Goal: Task Accomplishment & Management: Use online tool/utility

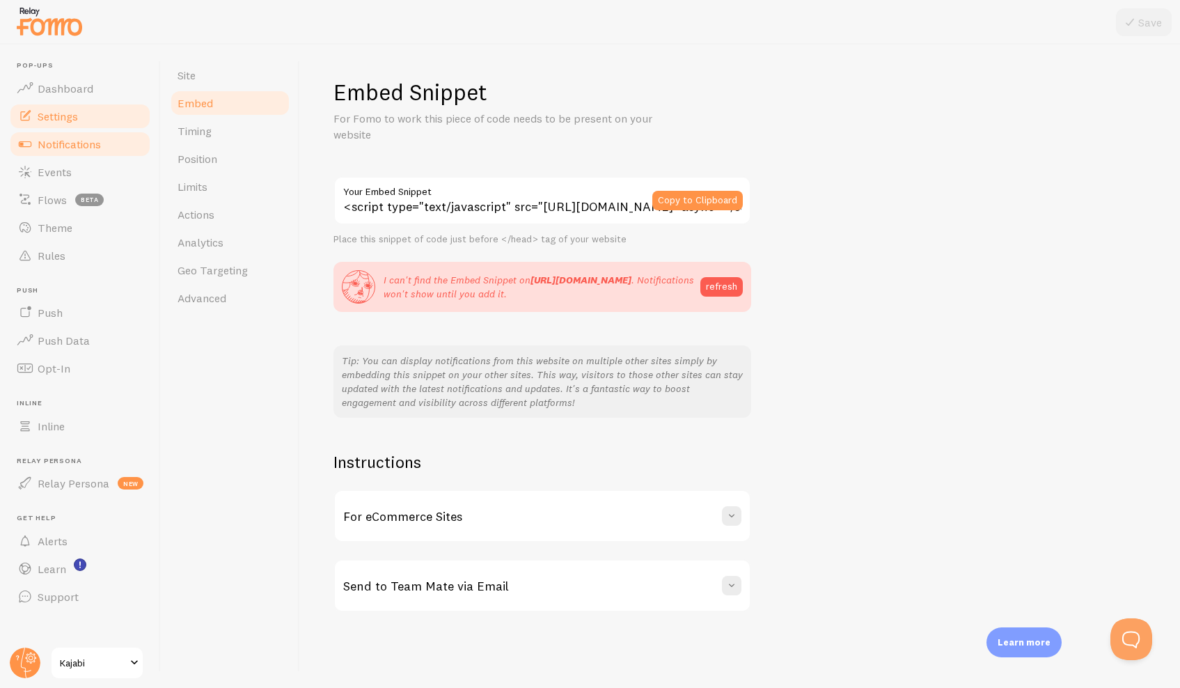
click at [69, 147] on span "Notifications" at bounding box center [69, 144] width 63 height 14
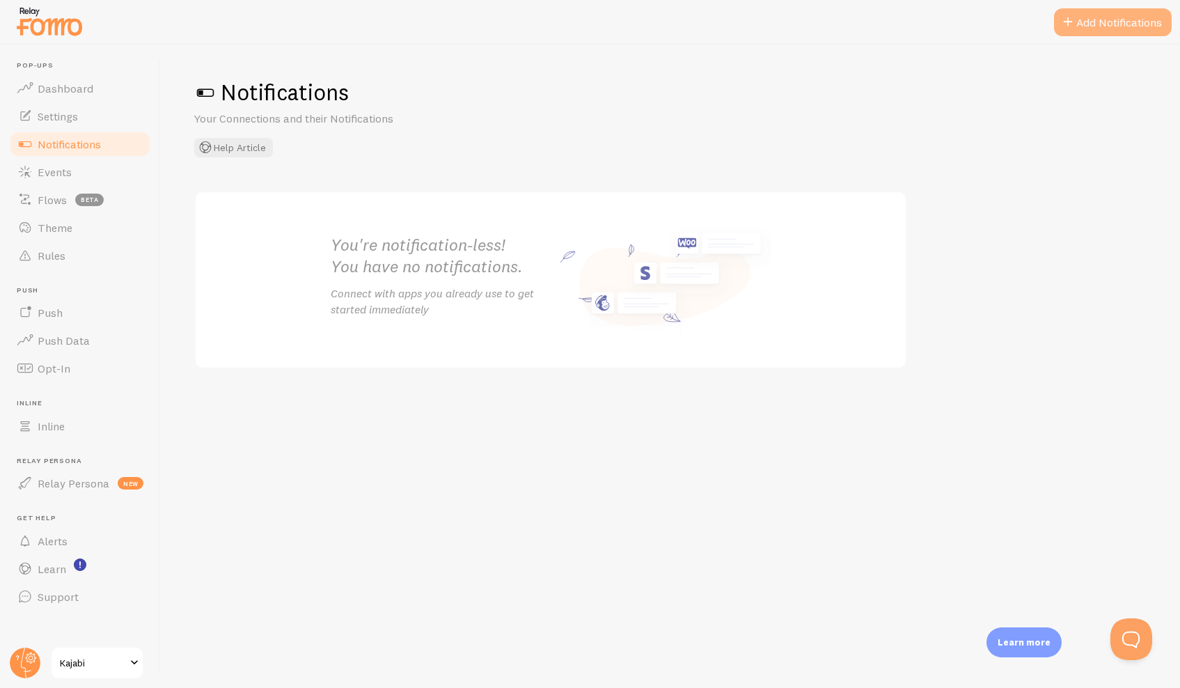
click at [1092, 24] on button "Add Notifications" at bounding box center [1113, 22] width 118 height 28
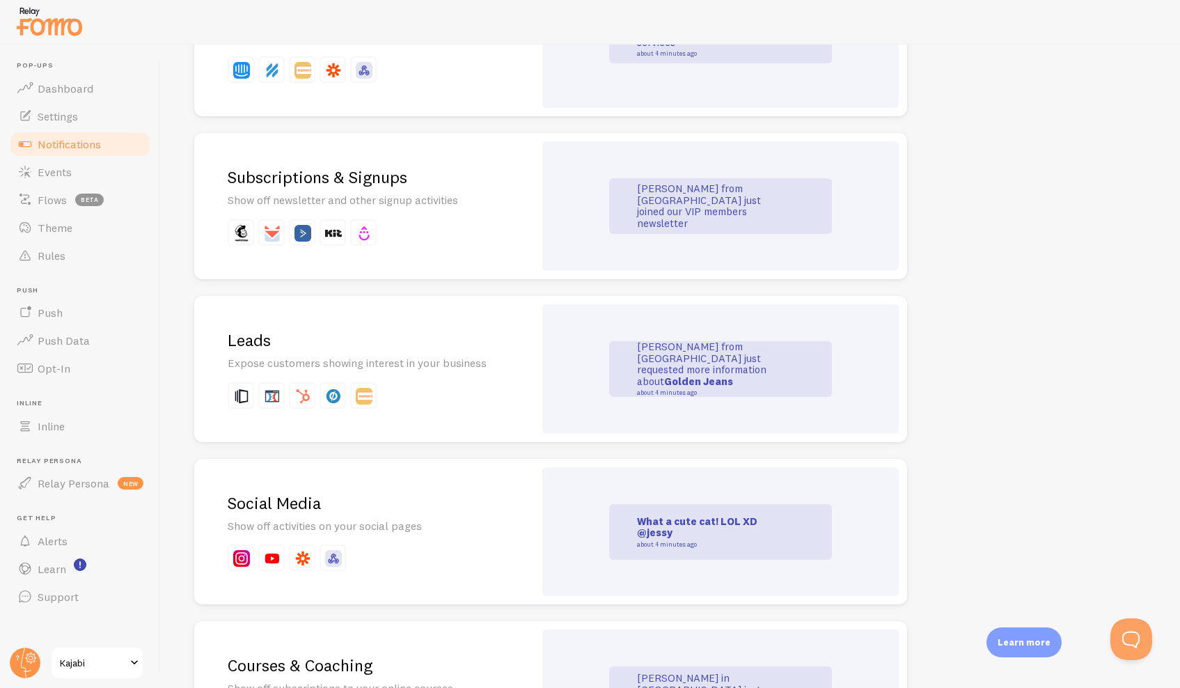
scroll to position [1645, 0]
click at [242, 330] on h2 "Leads" at bounding box center [364, 341] width 273 height 22
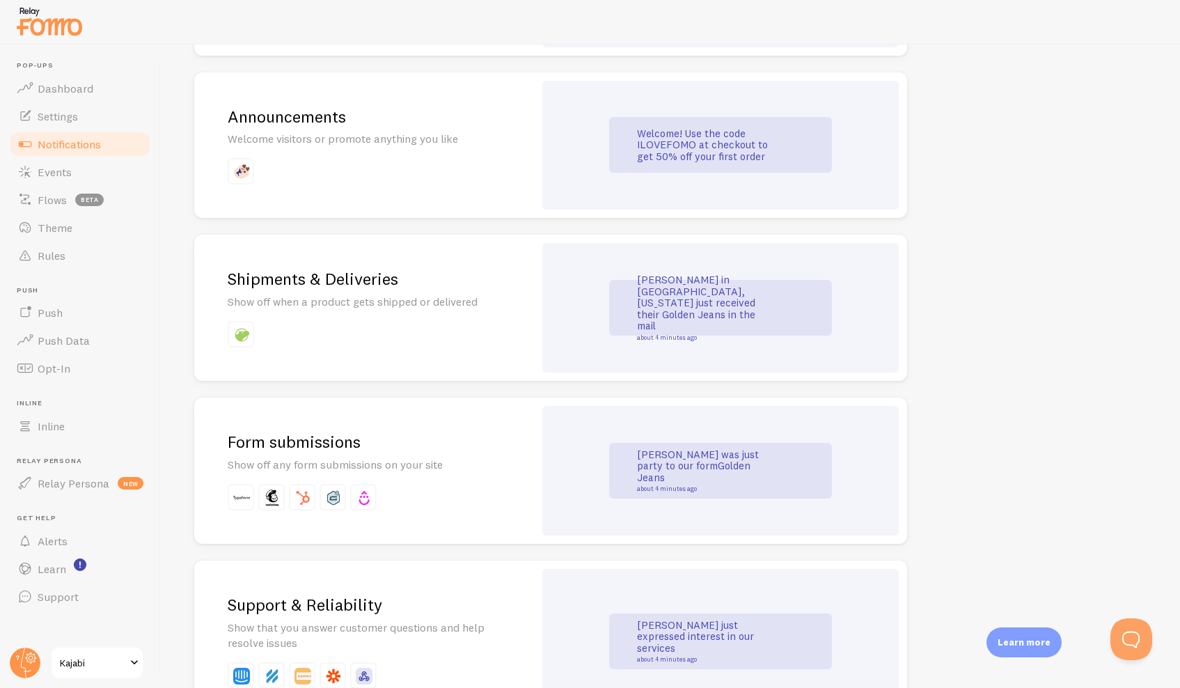
scroll to position [1048, 0]
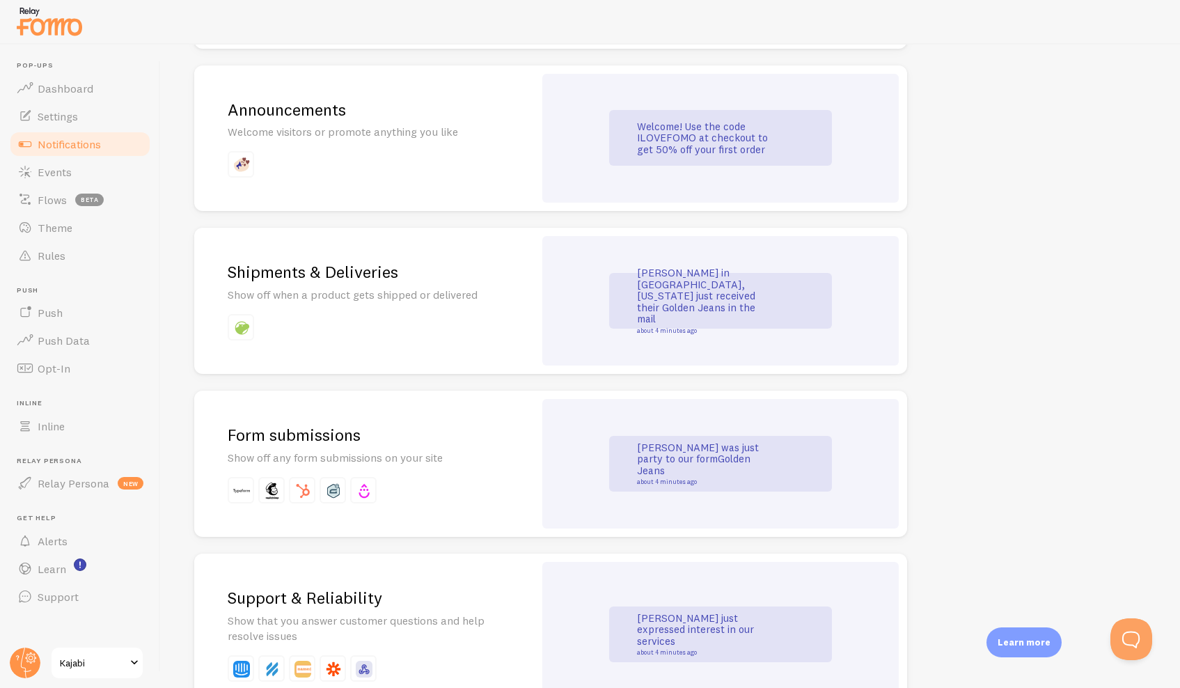
click at [313, 429] on h2 "Form submissions" at bounding box center [364, 435] width 273 height 22
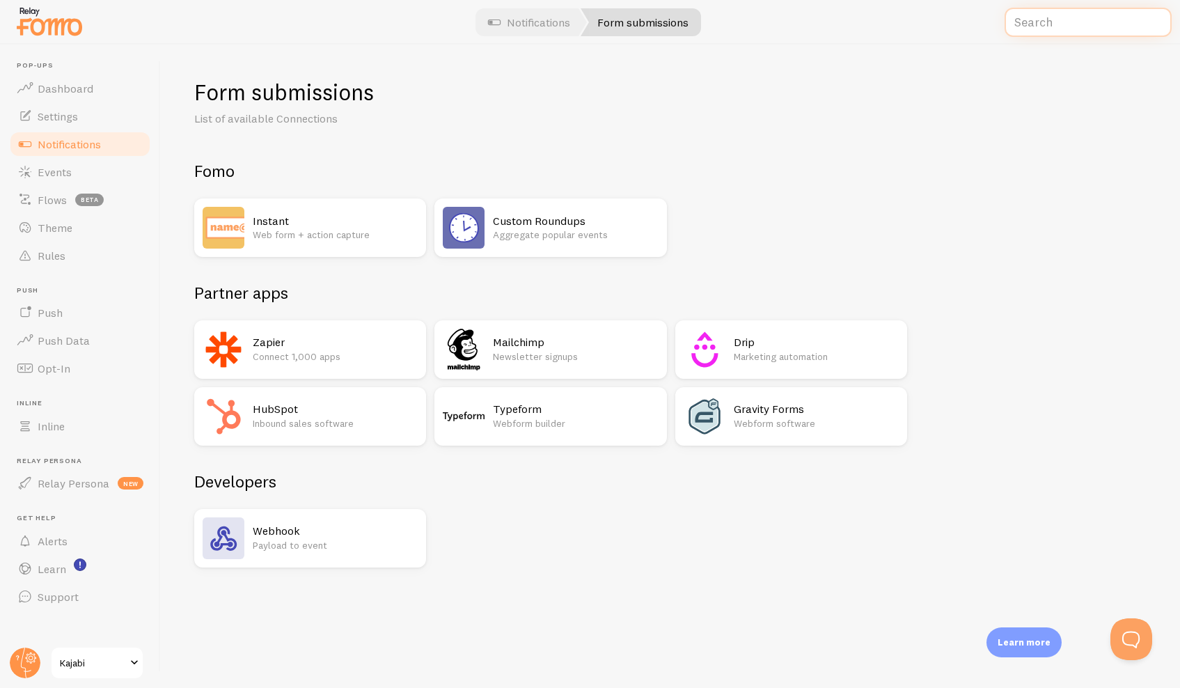
click at [1057, 24] on input "text" at bounding box center [1087, 23] width 167 height 30
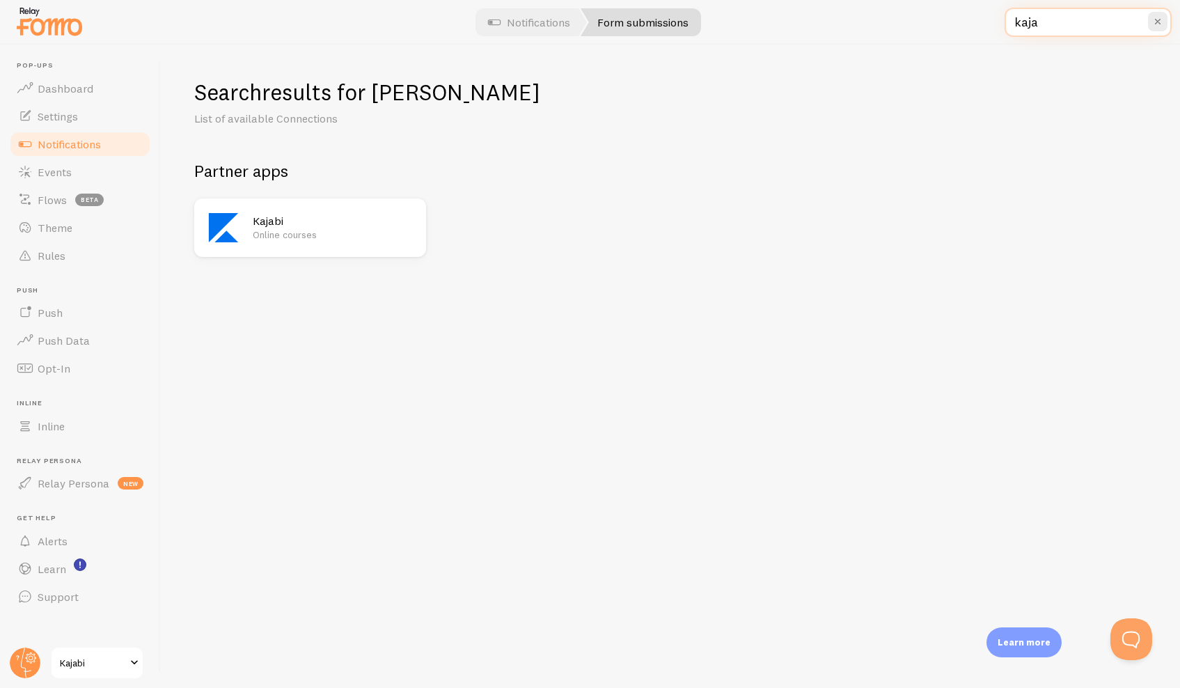
type input "kaja"
click at [363, 240] on div "Kajabi Online courses" at bounding box center [335, 228] width 165 height 42
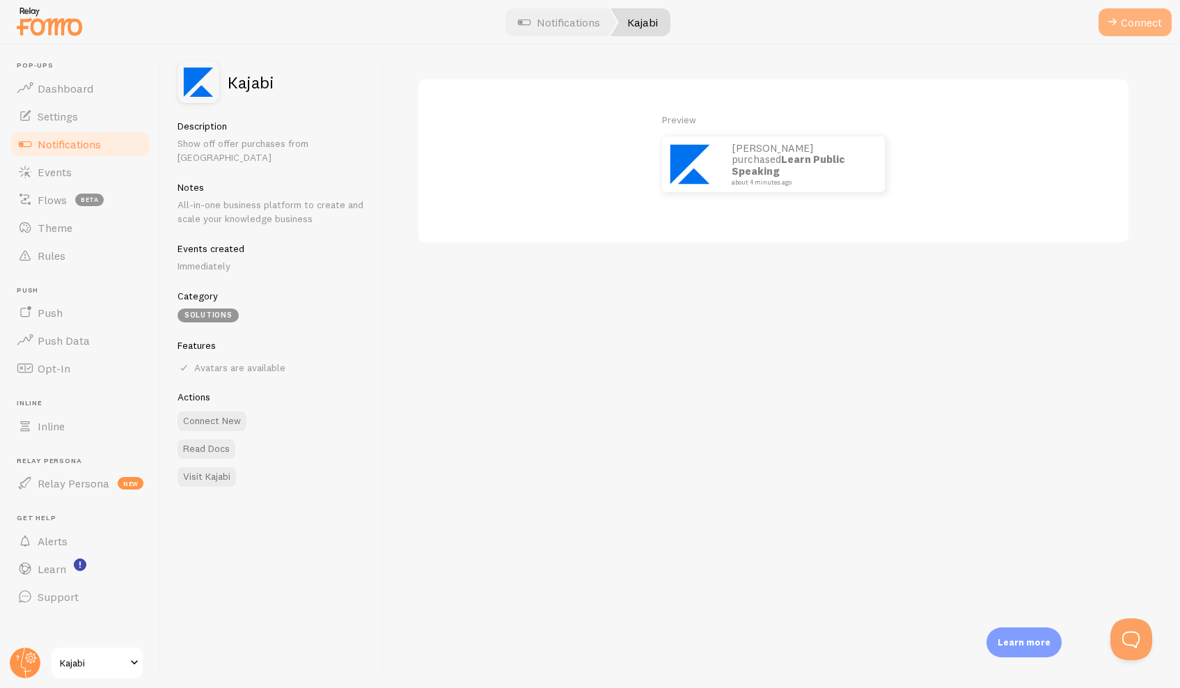
click at [1128, 27] on button "Connect" at bounding box center [1134, 22] width 73 height 28
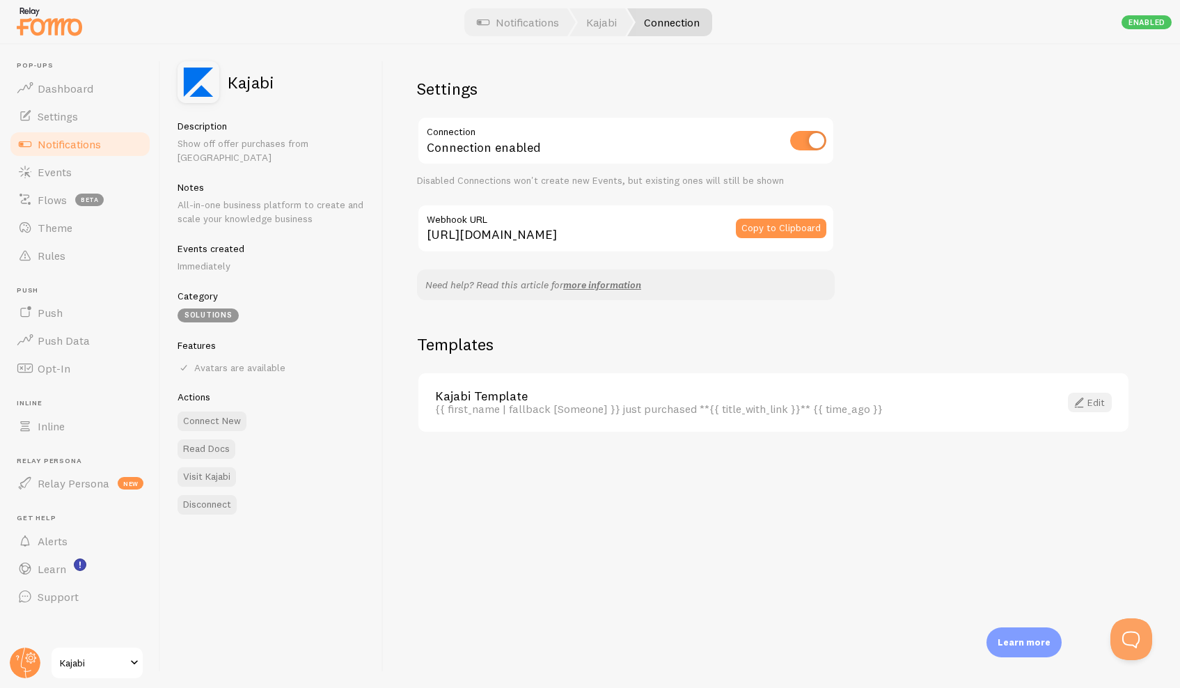
click at [1085, 399] on span at bounding box center [1079, 402] width 17 height 17
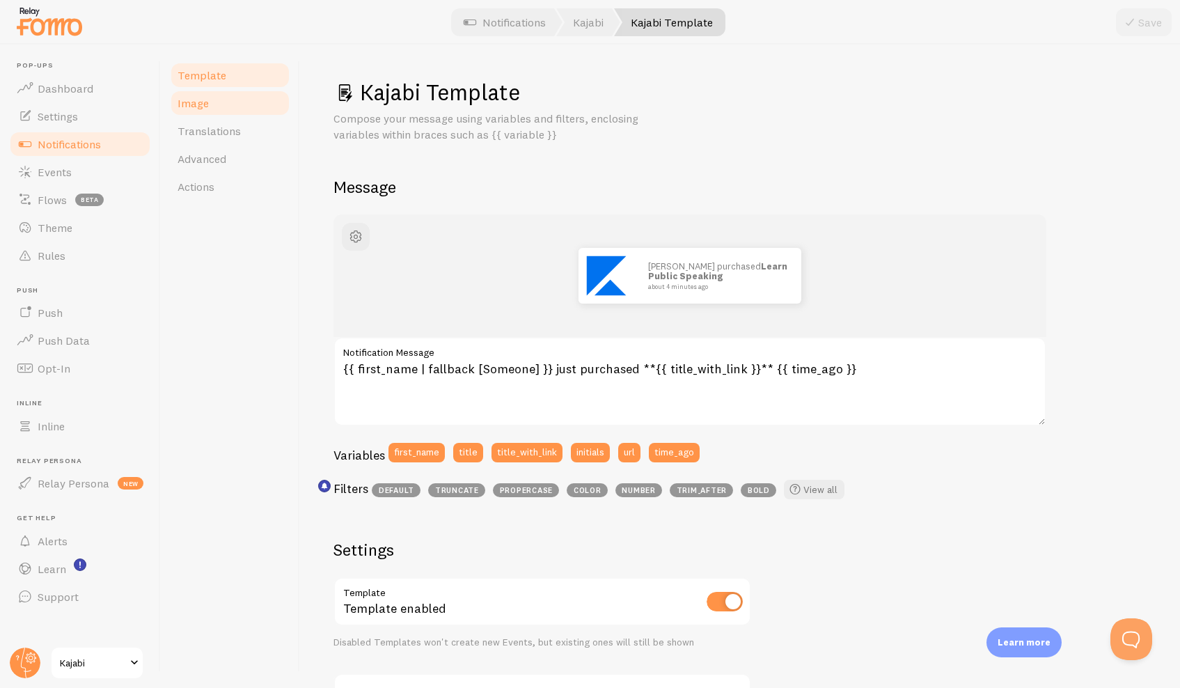
click at [201, 105] on span "Image" at bounding box center [192, 103] width 31 height 14
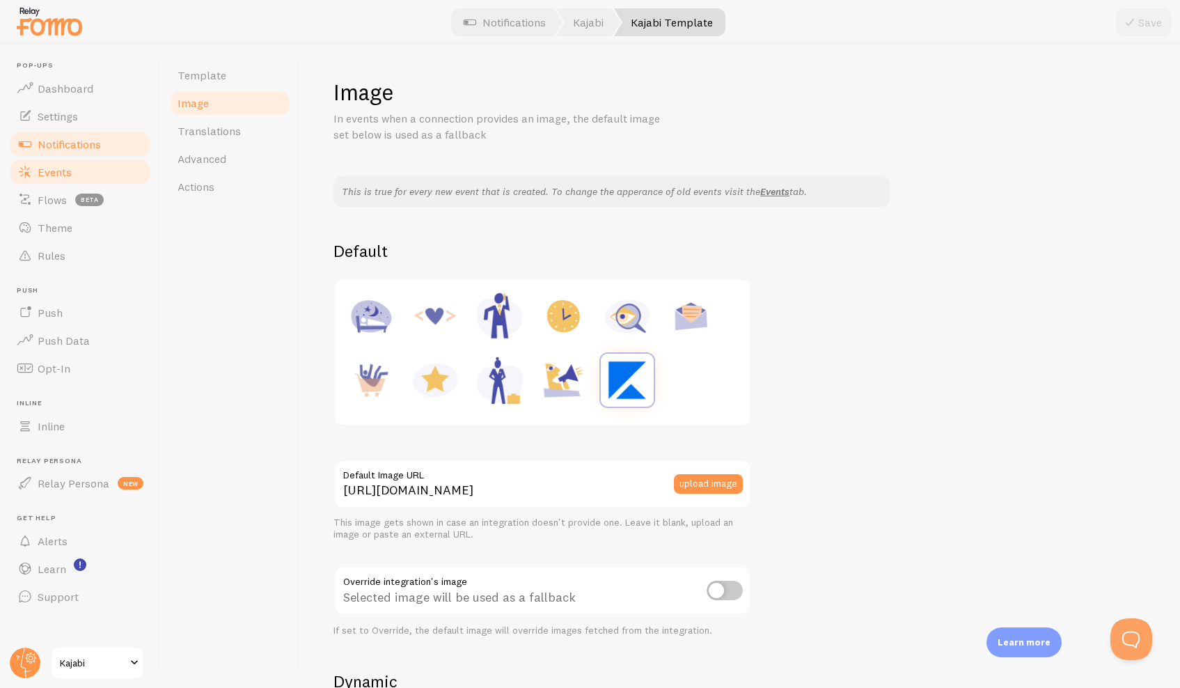
click at [45, 173] on span "Events" at bounding box center [55, 172] width 34 height 14
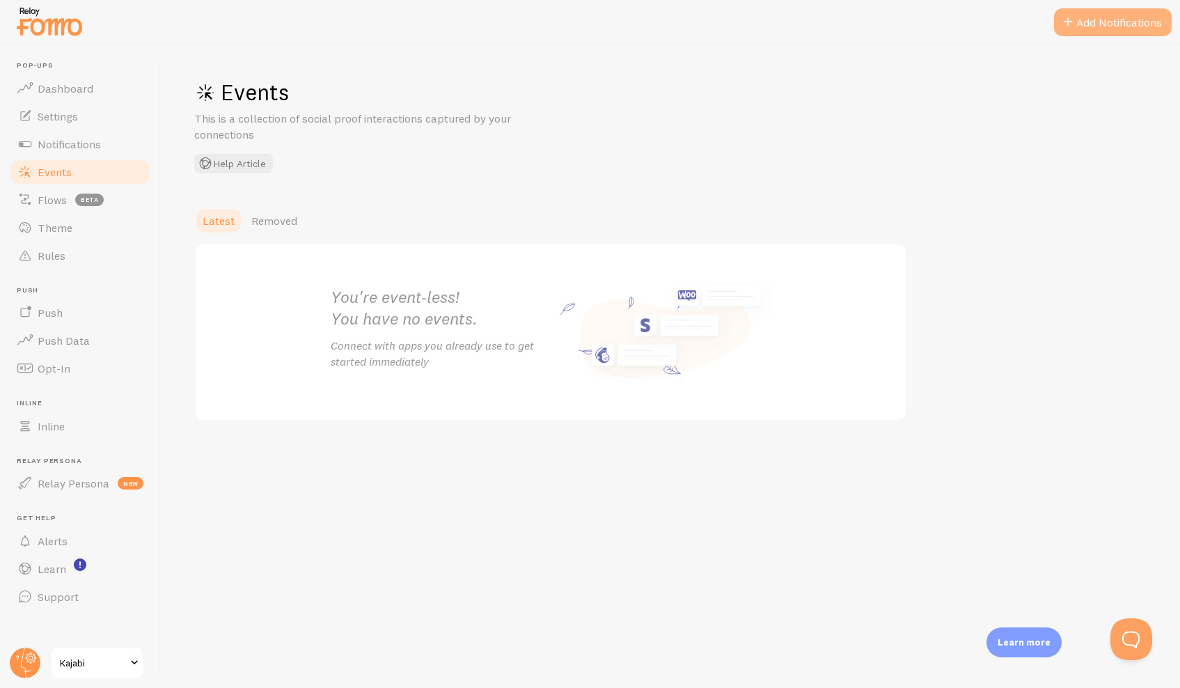
click at [1093, 21] on button "Add Notifications" at bounding box center [1113, 22] width 118 height 28
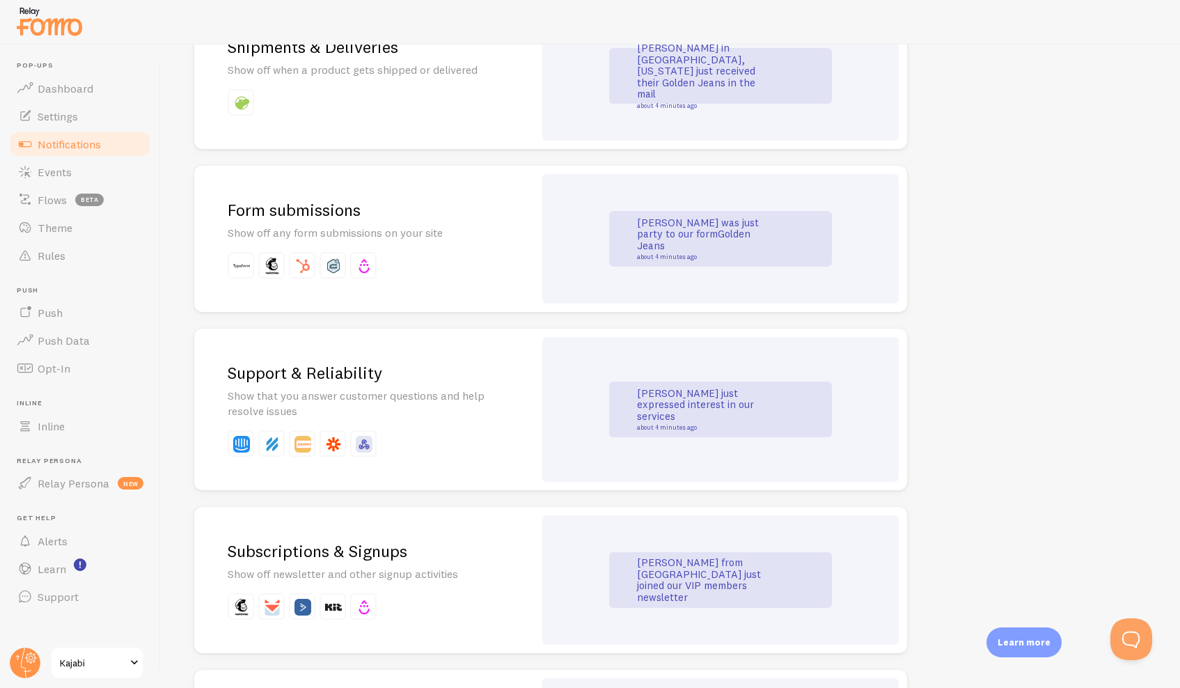
scroll to position [1220, 0]
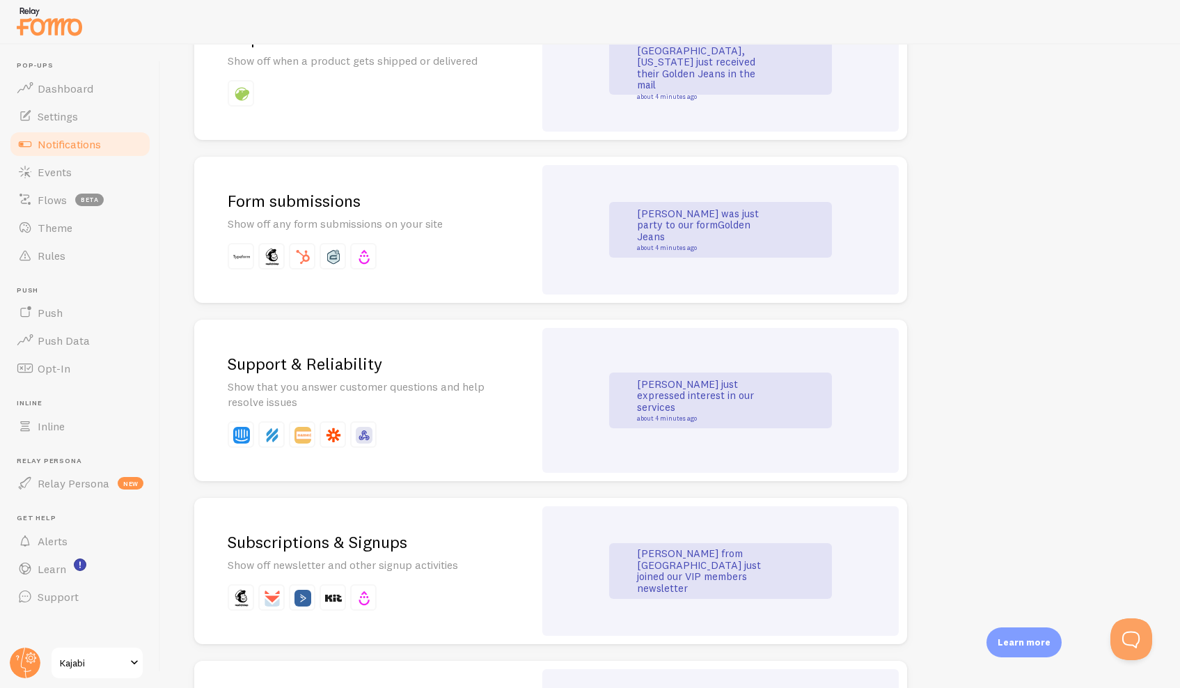
click at [299, 531] on h2 "Subscriptions & Signups" at bounding box center [364, 542] width 273 height 22
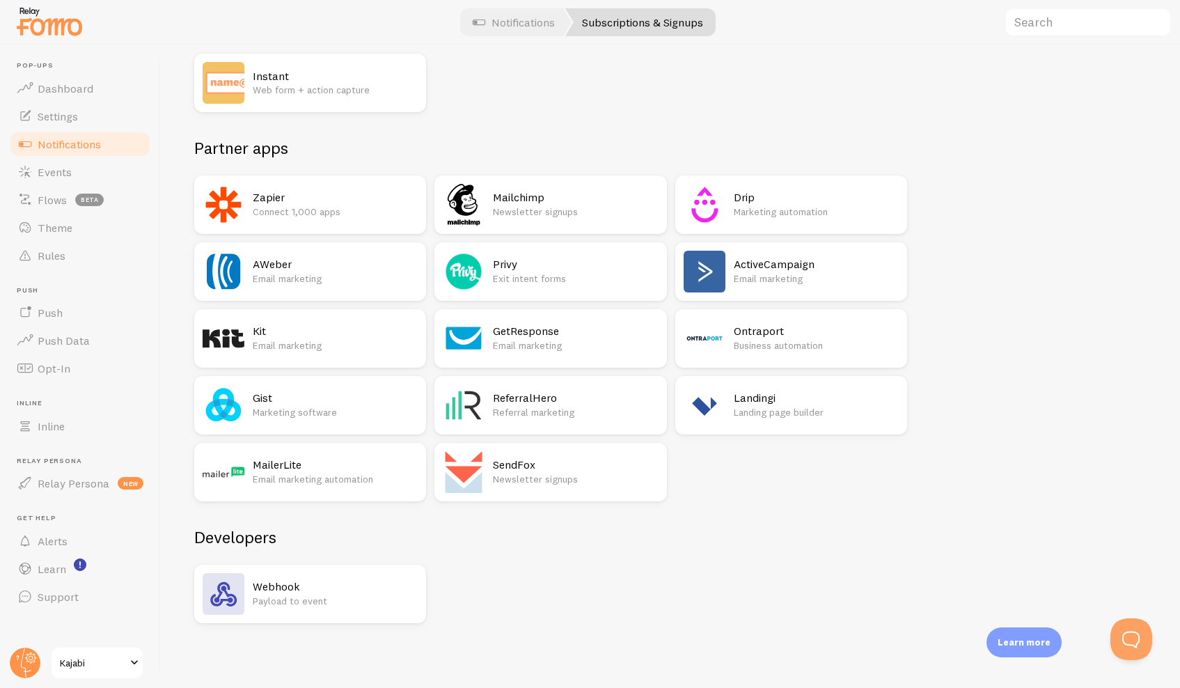
scroll to position [144, 0]
click at [56, 562] on span "Learn" at bounding box center [52, 569] width 29 height 14
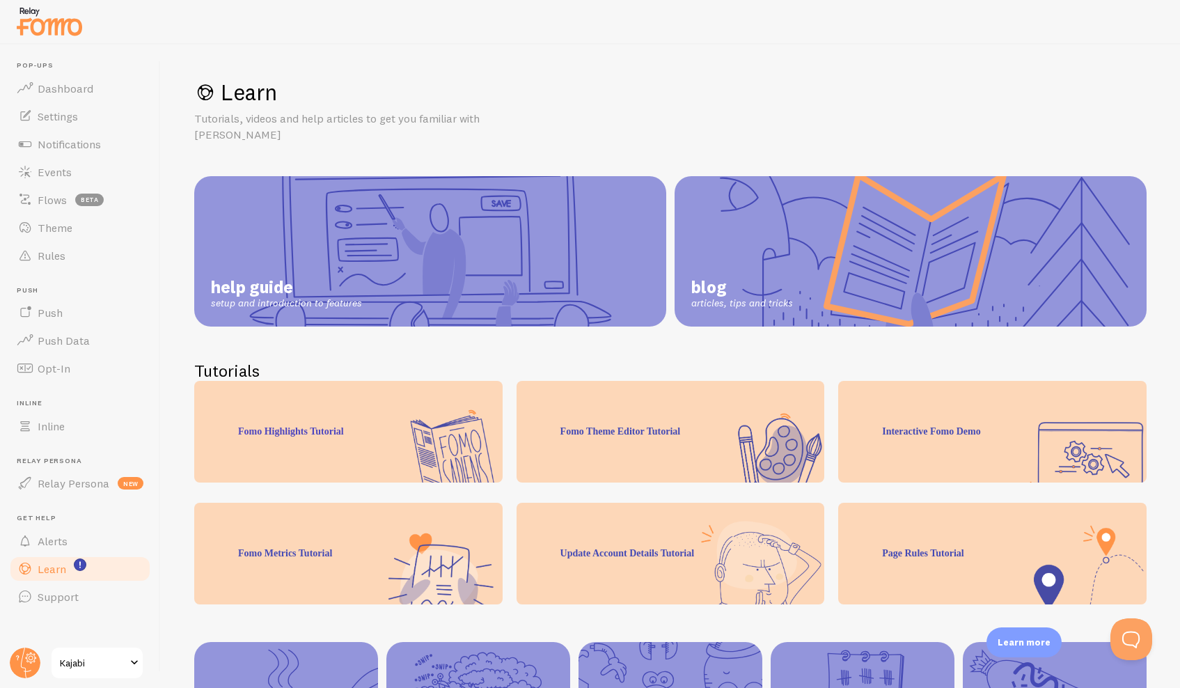
click at [74, 663] on span "Kajabi" at bounding box center [93, 662] width 66 height 17
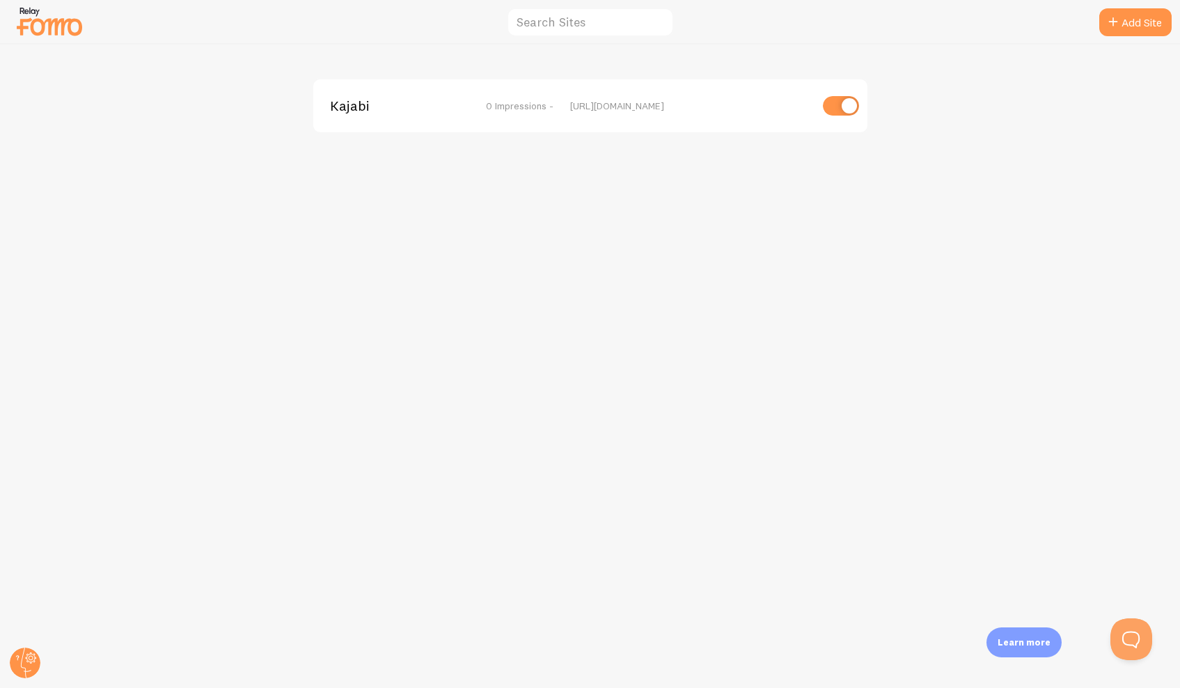
click at [345, 120] on div "Kajabi 0 Impressions - [URL][DOMAIN_NAME]" at bounding box center [590, 105] width 554 height 53
click at [345, 109] on span "Kajabi" at bounding box center [386, 106] width 112 height 13
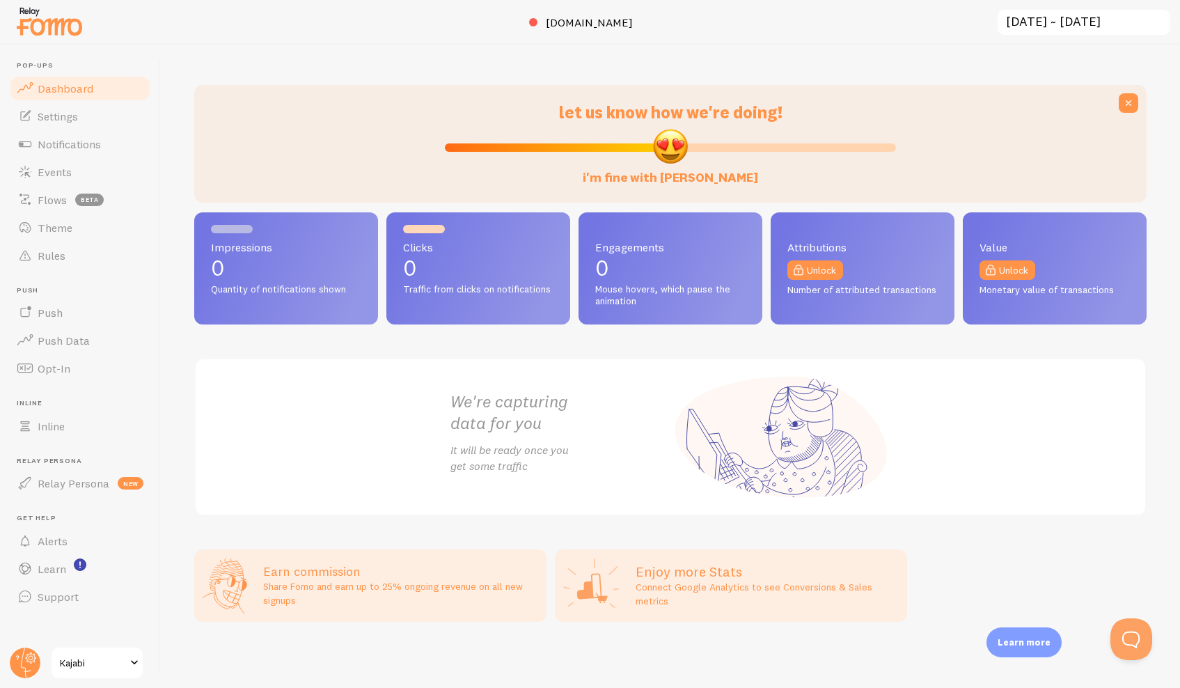
scroll to position [9, 0]
click at [52, 136] on link "Notifications" at bounding box center [79, 144] width 143 height 28
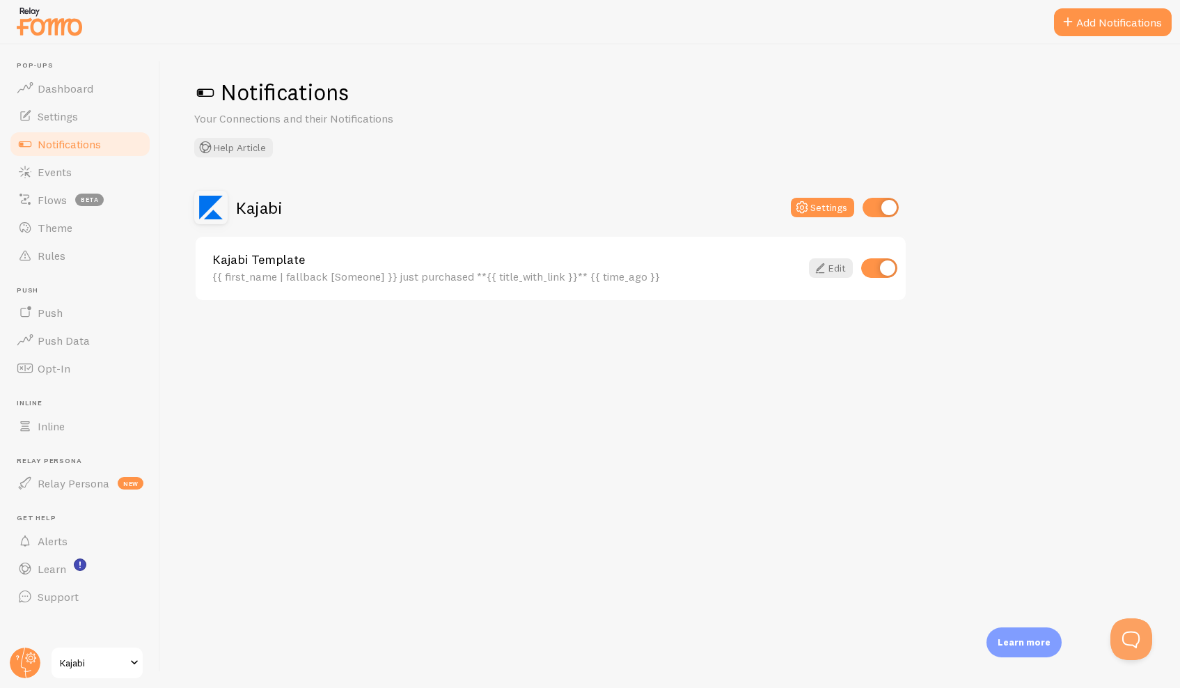
click at [245, 259] on link "Kajabi Template" at bounding box center [506, 259] width 588 height 13
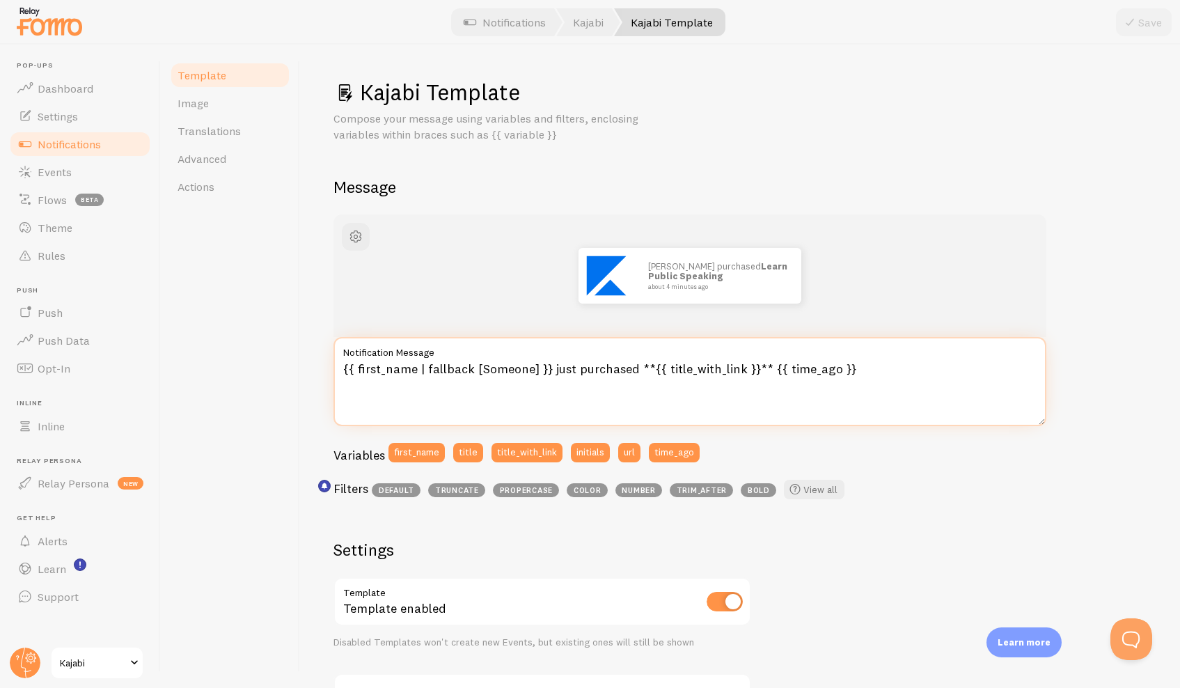
click at [631, 369] on textarea "{{ first_name | fallback [Someone] }} just purchased **{{ title_with_link }}** …" at bounding box center [689, 381] width 713 height 89
type textarea "{{ first_name | fallback [Someone] }} just signed up for **{{ title_with_link }…"
click at [702, 363] on textarea "{{ first_name | fallback [Someone] }} just signed up for **{{ title_with_link }…" at bounding box center [689, 381] width 713 height 89
drag, startPoint x: 751, startPoint y: 368, endPoint x: 674, endPoint y: 371, distance: 76.6
click at [674, 371] on textarea "{{ first_name | fallback [Someone] }} just signed up for **{{ title_with_link }…" at bounding box center [689, 381] width 713 height 89
